Goal: Task Accomplishment & Management: Manage account settings

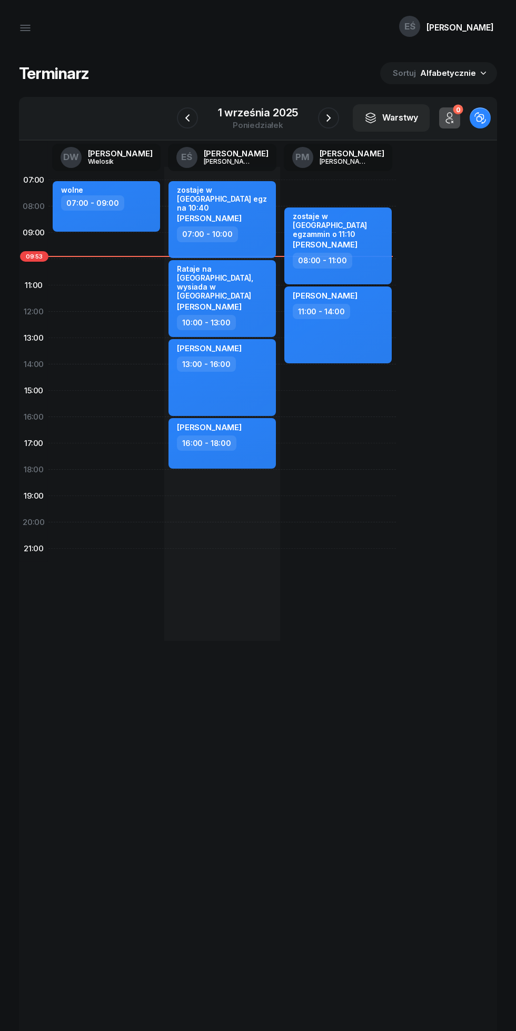
click at [273, 383] on div "[PERSON_NAME] 13:00 - 16:00" at bounding box center [221, 377] width 107 height 77
select select "13"
select select "16"
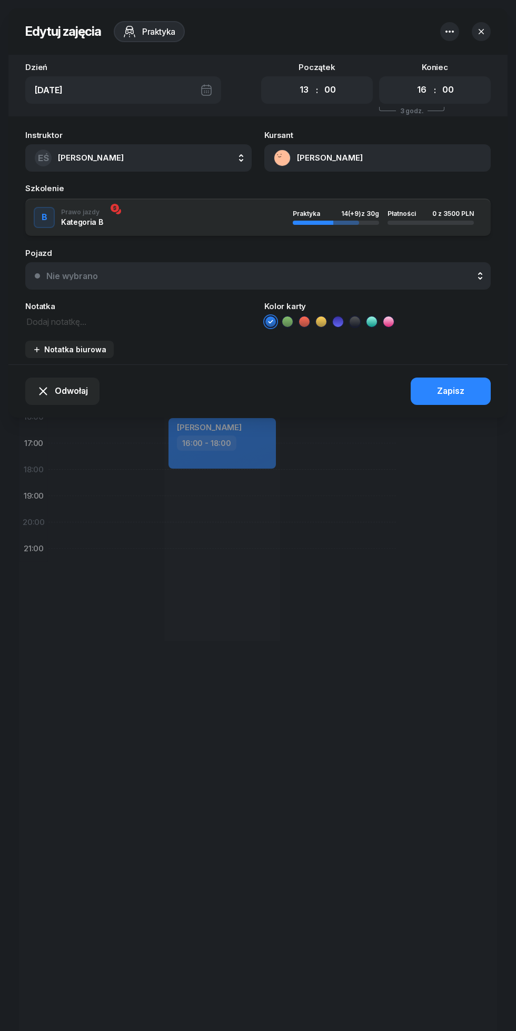
click at [74, 393] on span "Odwołaj" at bounding box center [71, 391] width 33 height 14
click at [66, 304] on div "My odwołaliśmy" at bounding box center [57, 302] width 64 height 14
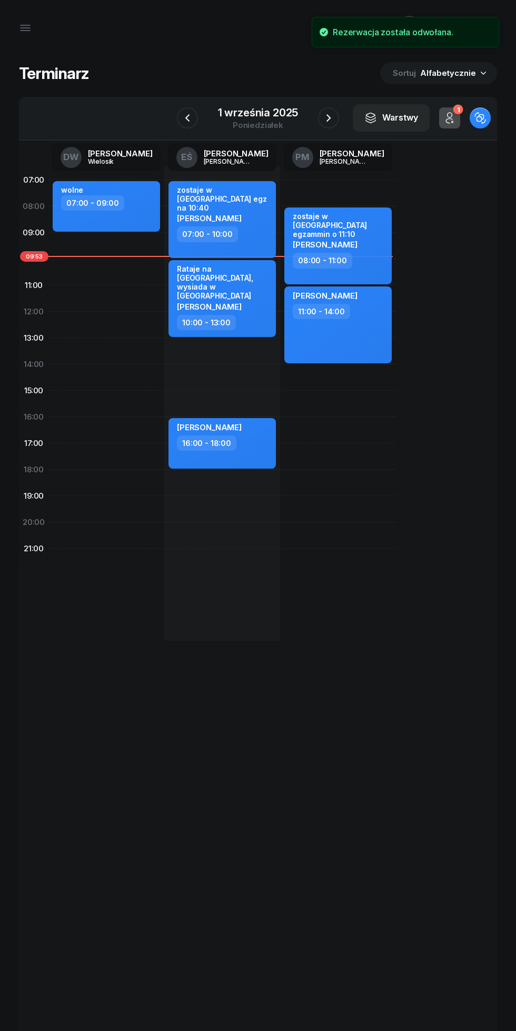
click at [266, 115] on div "1 września 2025" at bounding box center [258, 112] width 81 height 11
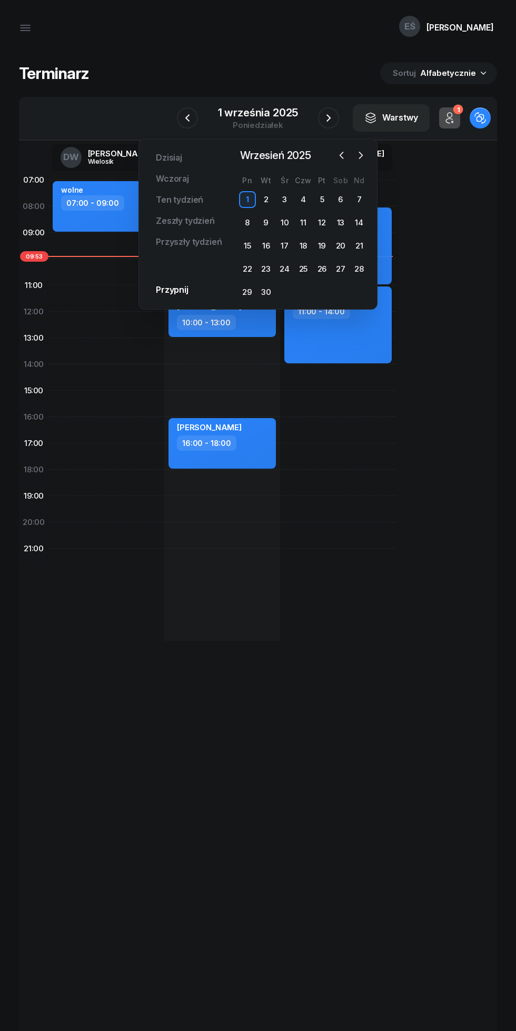
click at [340, 200] on div "6" at bounding box center [340, 199] width 17 height 17
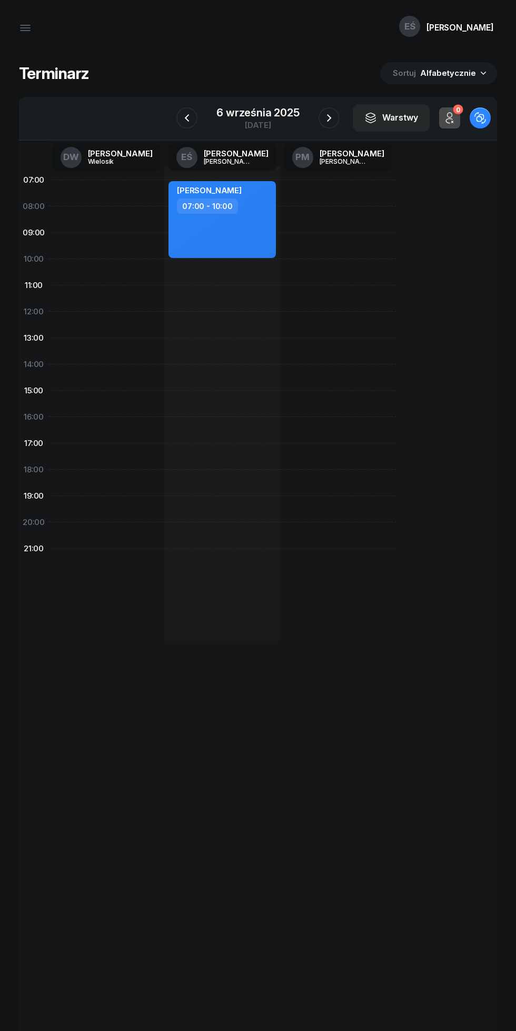
click at [240, 306] on div "[PERSON_NAME] 07:00 - 10:00" at bounding box center [222, 404] width 116 height 474
select select "11"
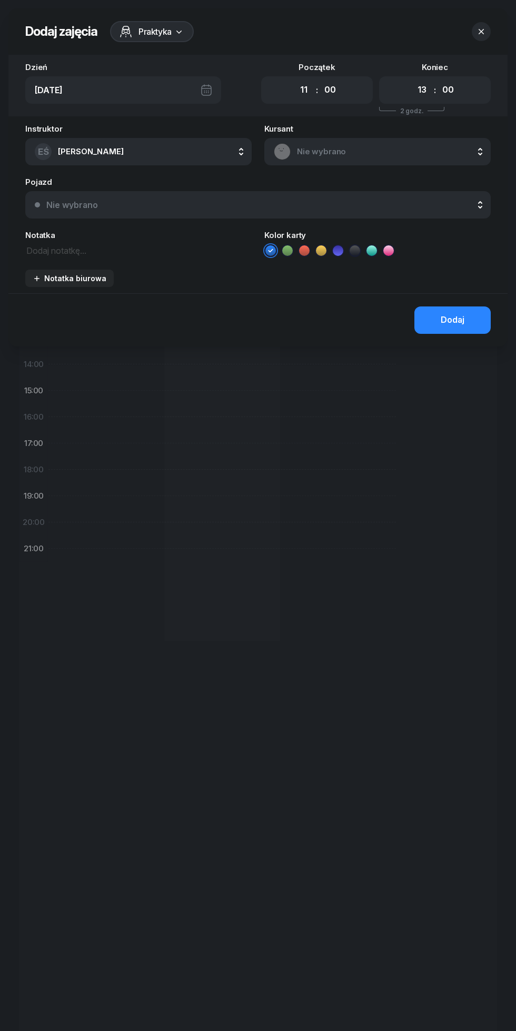
click at [417, 94] on select "00 01 02 03 04 05 06 07 08 09 10 11 12 13 14 15 16 17 18 19 20 21 22 23" at bounding box center [422, 90] width 20 height 22
select select "14"
click at [412, 79] on select "00 01 02 03 04 05 06 07 08 09 10 11 12 13 14 15 16 17 18 19 20 21 22 23" at bounding box center [422, 90] width 20 height 22
click at [346, 152] on span "Nie wybrano" at bounding box center [389, 152] width 184 height 14
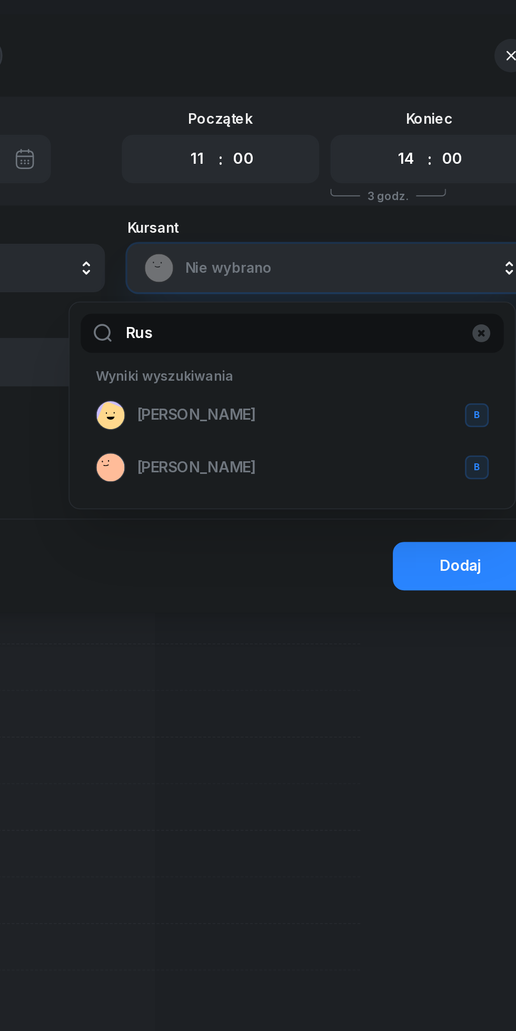
type input "Rus"
click at [284, 263] on span "[PERSON_NAME]" at bounding box center [303, 264] width 67 height 14
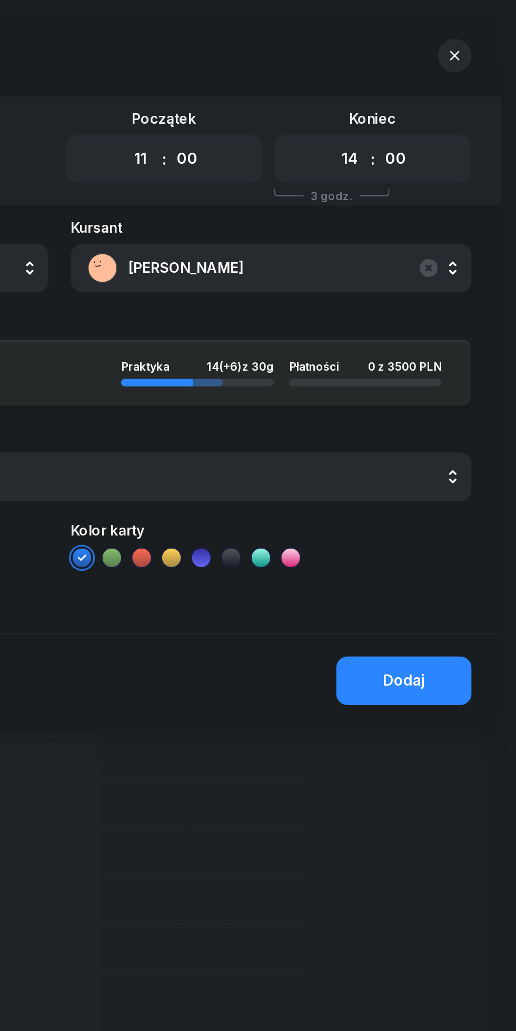
click at [439, 391] on button "Dodaj" at bounding box center [452, 384] width 76 height 27
